Goal: Task Accomplishment & Management: Use online tool/utility

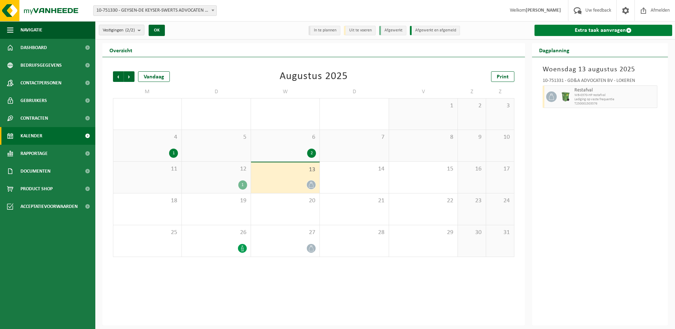
click at [579, 33] on link "Extra taak aanvragen" at bounding box center [603, 30] width 138 height 11
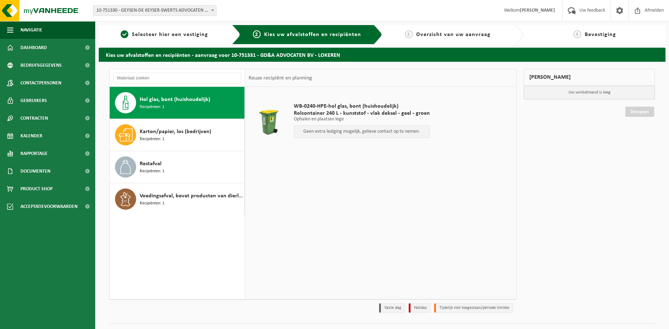
click at [234, 100] on div "Hol glas, bont (huishoudelijk) Recipiënten: 1" at bounding box center [191, 102] width 103 height 21
